Goal: Check status

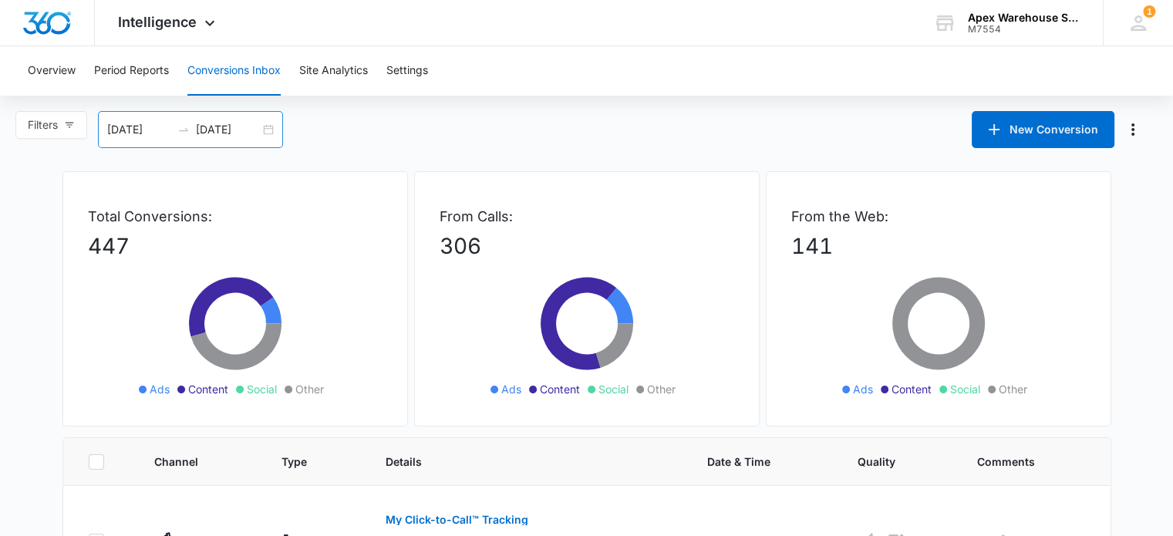
click at [271, 135] on div "[DATE] [DATE]" at bounding box center [190, 129] width 185 height 37
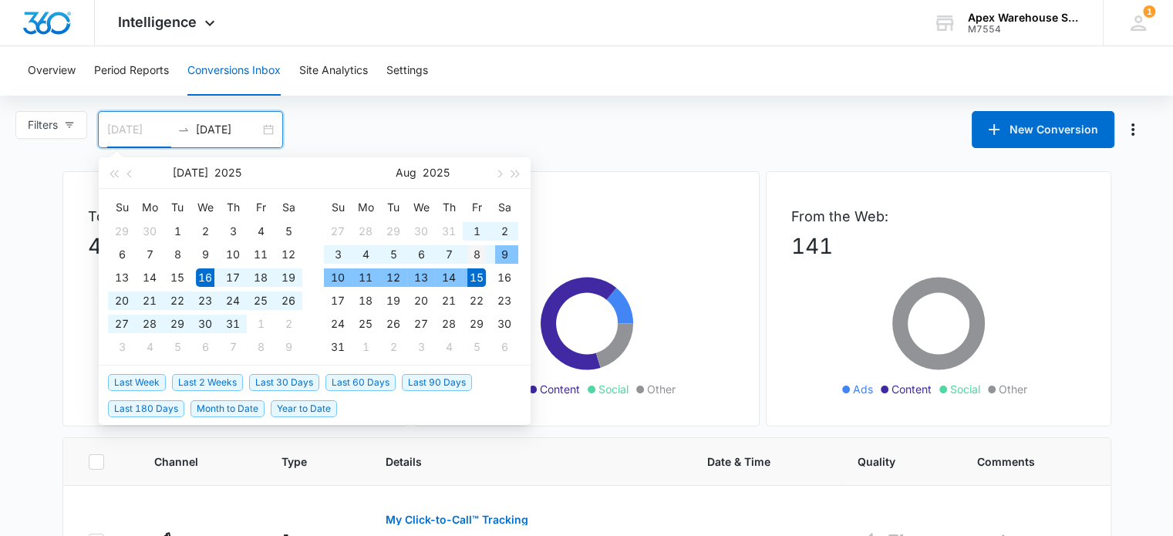
type input "08/08/2025"
click at [475, 258] on div "8" at bounding box center [476, 254] width 19 height 19
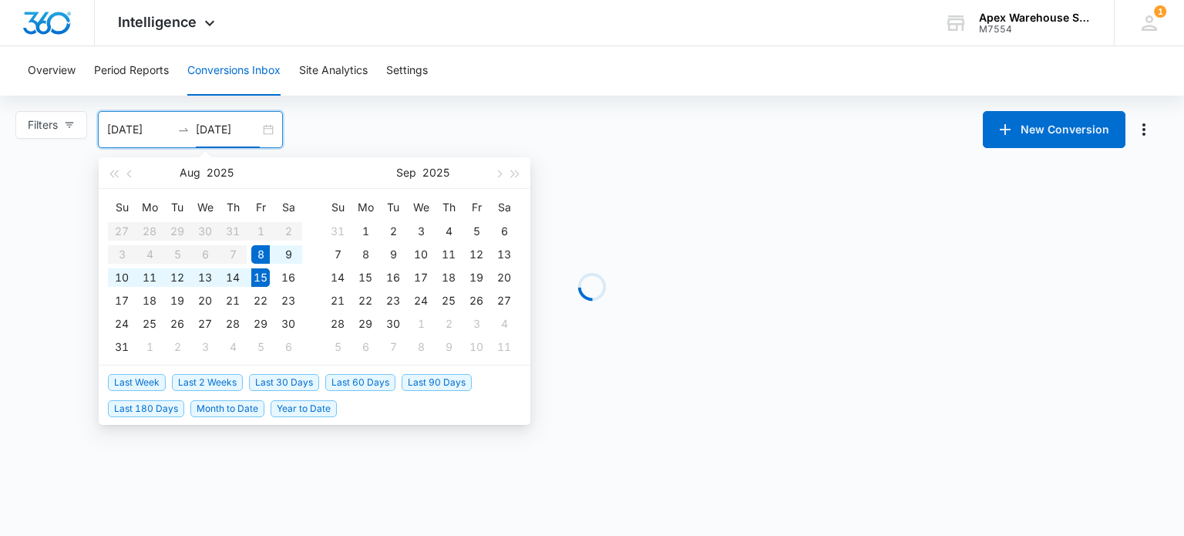
type input "08/15/2025"
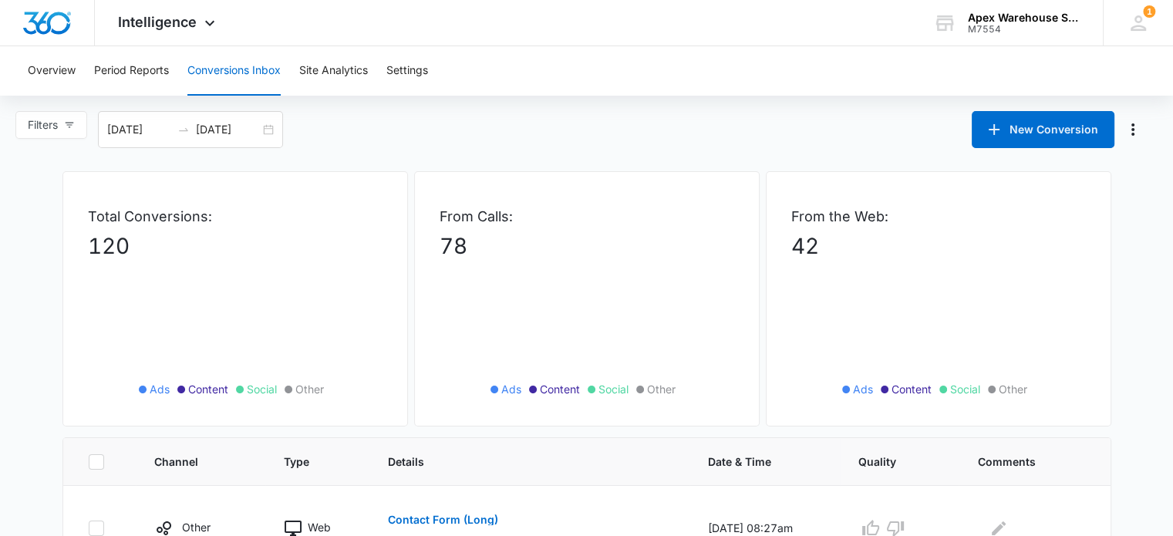
click at [651, 208] on p "From Calls:" at bounding box center [587, 216] width 295 height 21
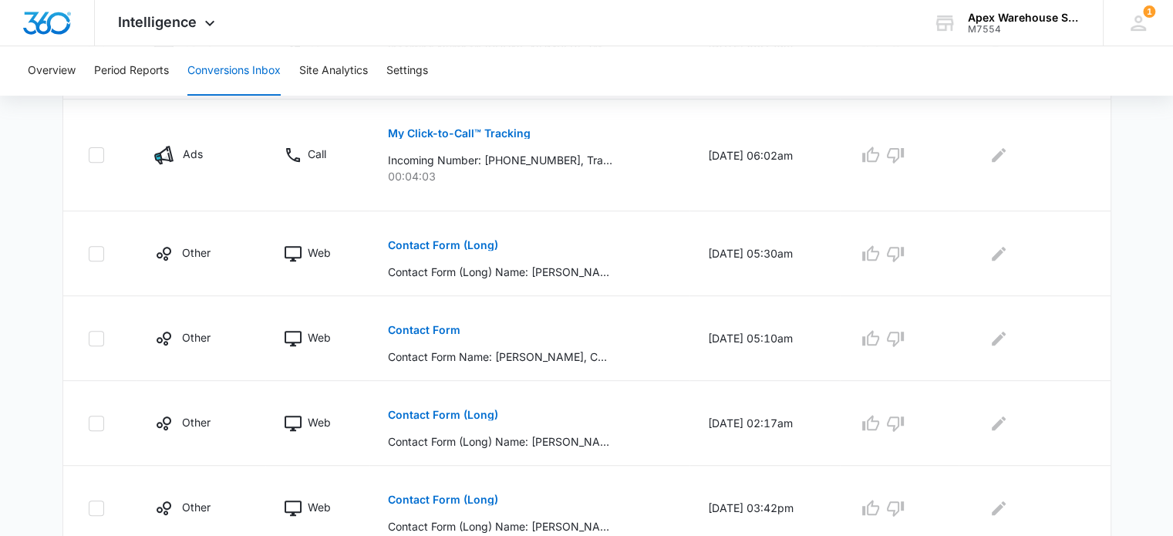
scroll to position [952, 0]
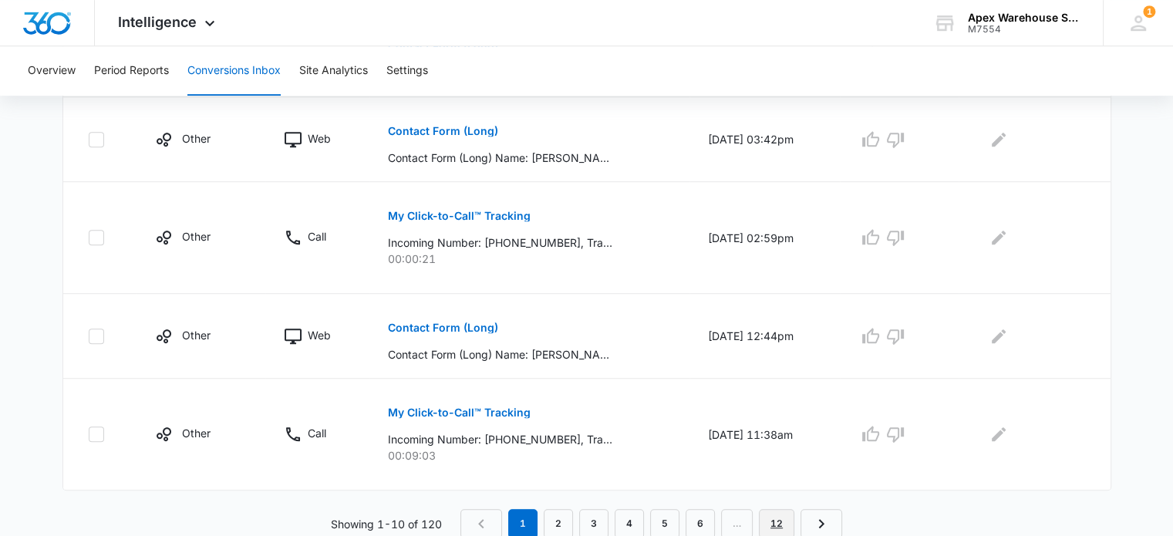
click at [785, 523] on link "12" at bounding box center [776, 523] width 35 height 29
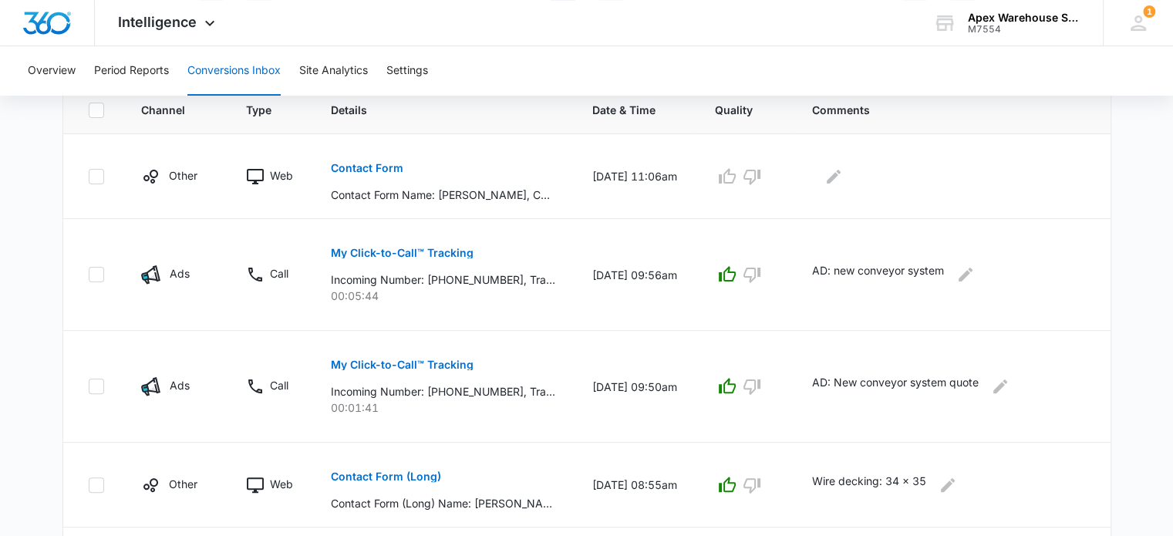
scroll to position [351, 0]
